Goal: Check status

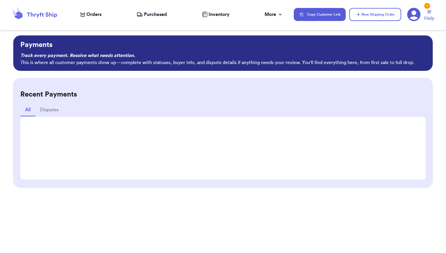
click at [91, 12] on span "Orders" at bounding box center [93, 14] width 15 height 7
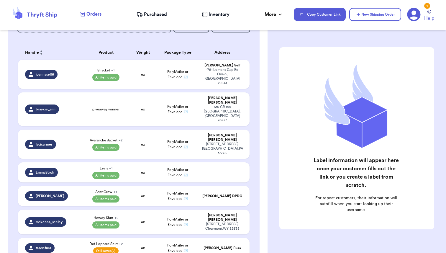
scroll to position [81, 0]
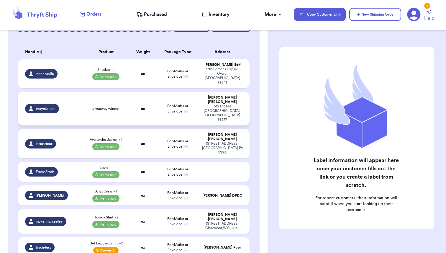
click at [92, 106] on div "giveaway winner" at bounding box center [105, 108] width 39 height 5
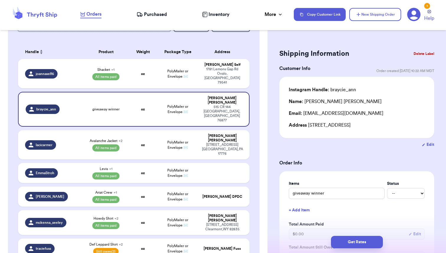
drag, startPoint x: 377, startPoint y: 124, endPoint x: 287, endPoint y: 101, distance: 93.5
click at [287, 101] on div "Instagram Handle: [PERSON_NAME]: [PERSON_NAME] Email: [EMAIL_ADDRESS][DOMAIN_NA…" at bounding box center [356, 107] width 155 height 61
copy div "Name: [PERSON_NAME] Email: [EMAIL_ADDRESS][DOMAIN_NAME] Address [STREET_ADDRESS]"
